Goal: Information Seeking & Learning: Stay updated

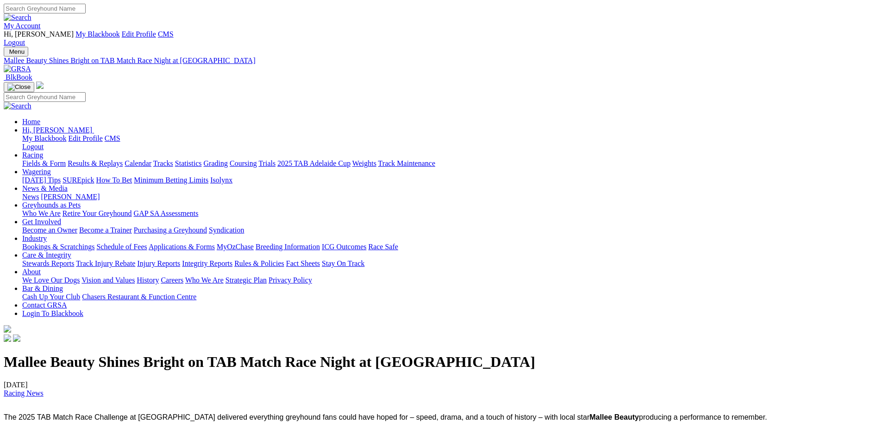
click at [39, 193] on link "News" at bounding box center [30, 197] width 17 height 8
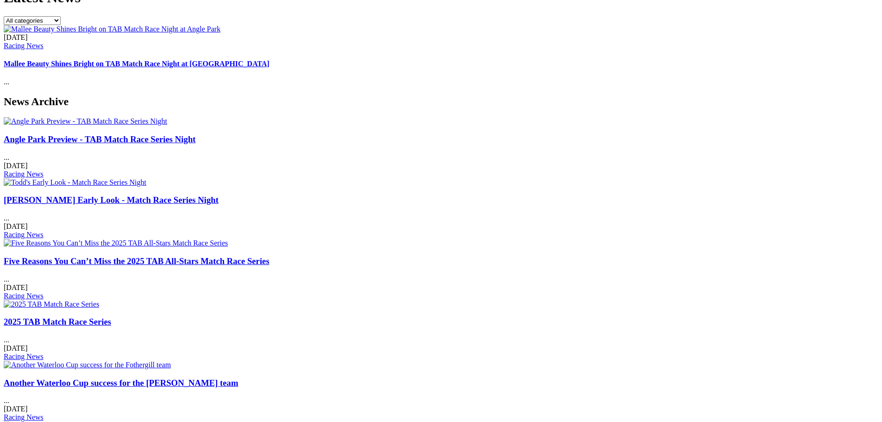
scroll to position [463, 0]
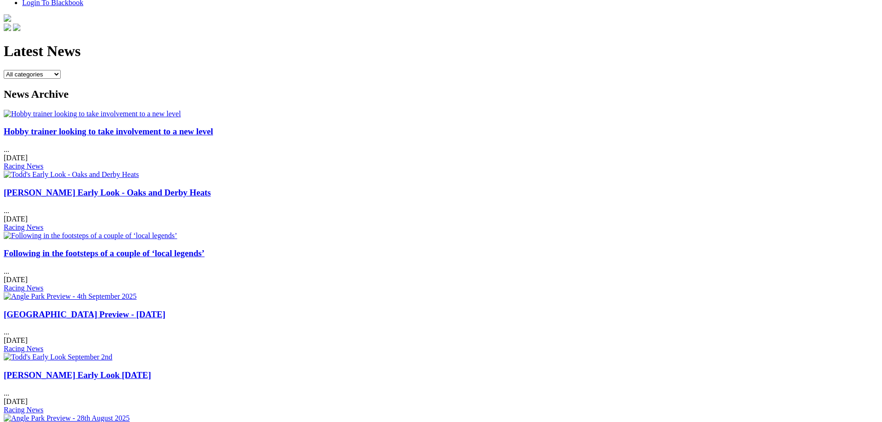
scroll to position [324, 0]
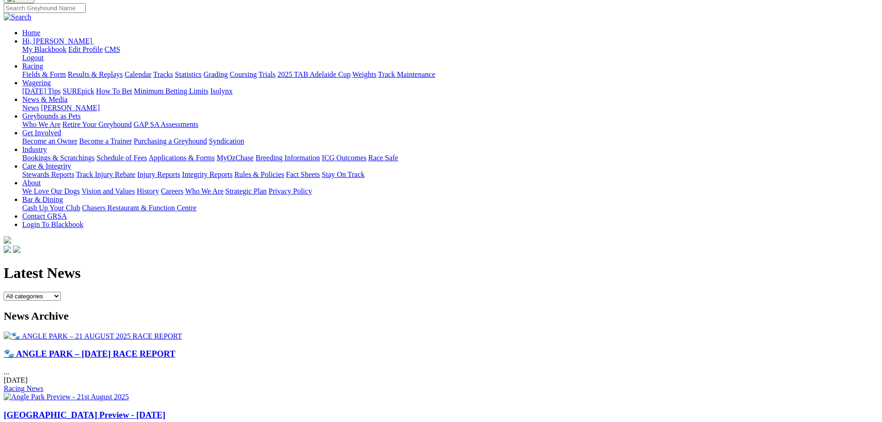
scroll to position [93, 0]
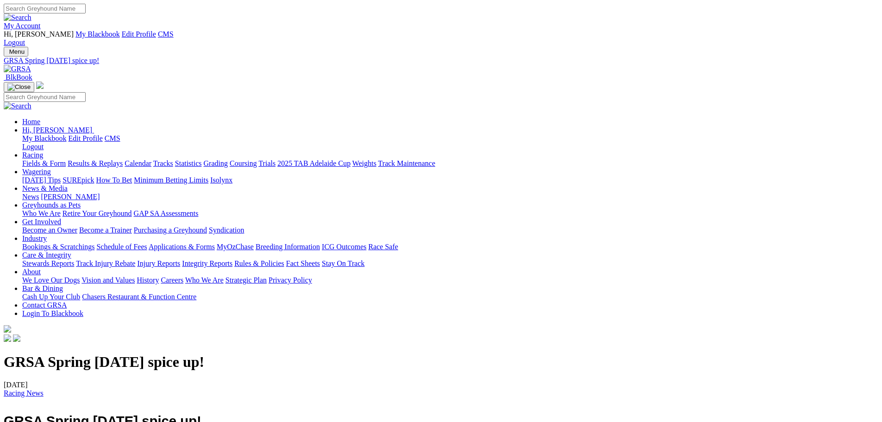
click at [31, 65] on img at bounding box center [17, 69] width 27 height 8
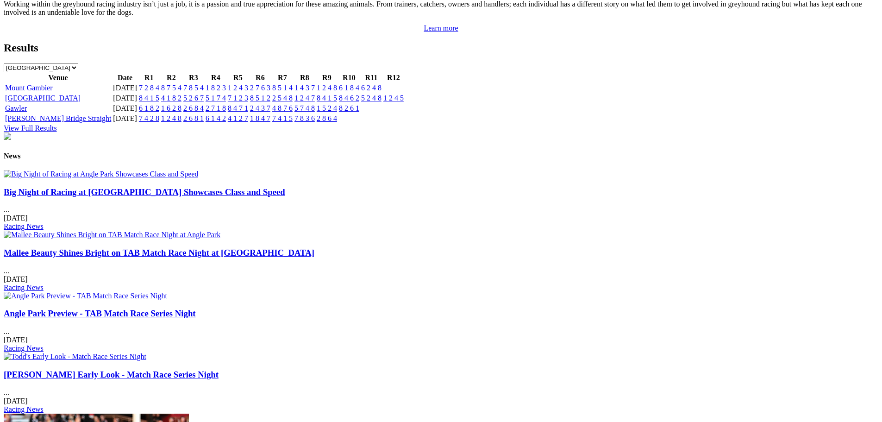
scroll to position [1064, 0]
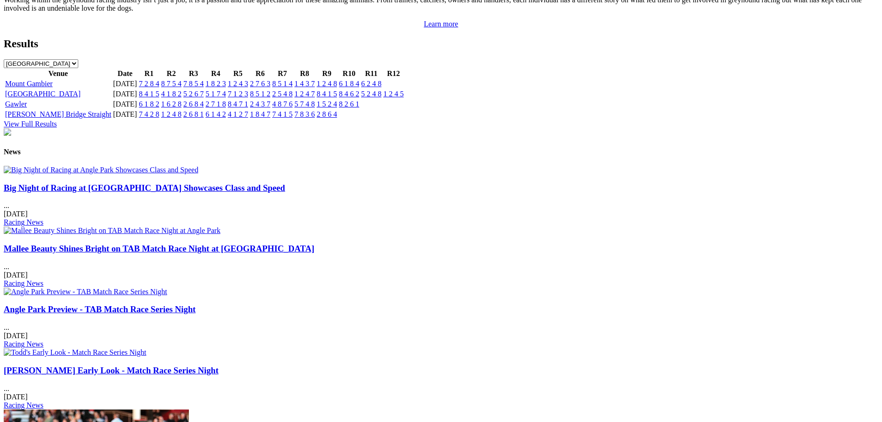
click at [190, 166] on img at bounding box center [101, 170] width 194 height 8
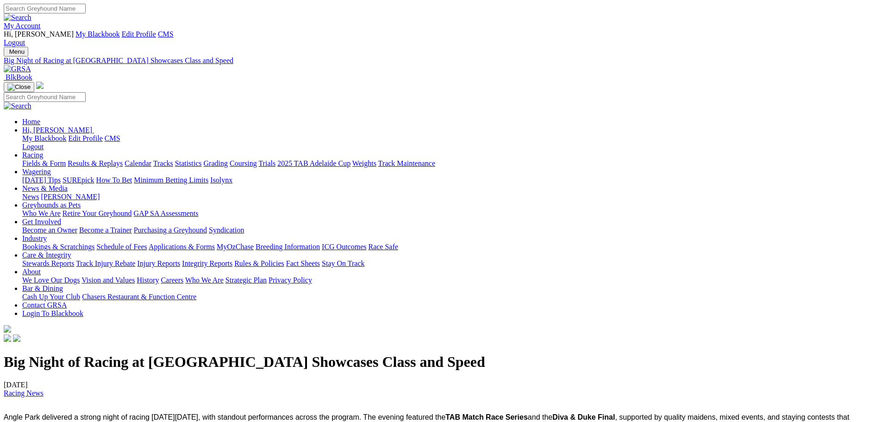
click at [31, 65] on img at bounding box center [17, 69] width 27 height 8
